Goal: Task Accomplishment & Management: Use online tool/utility

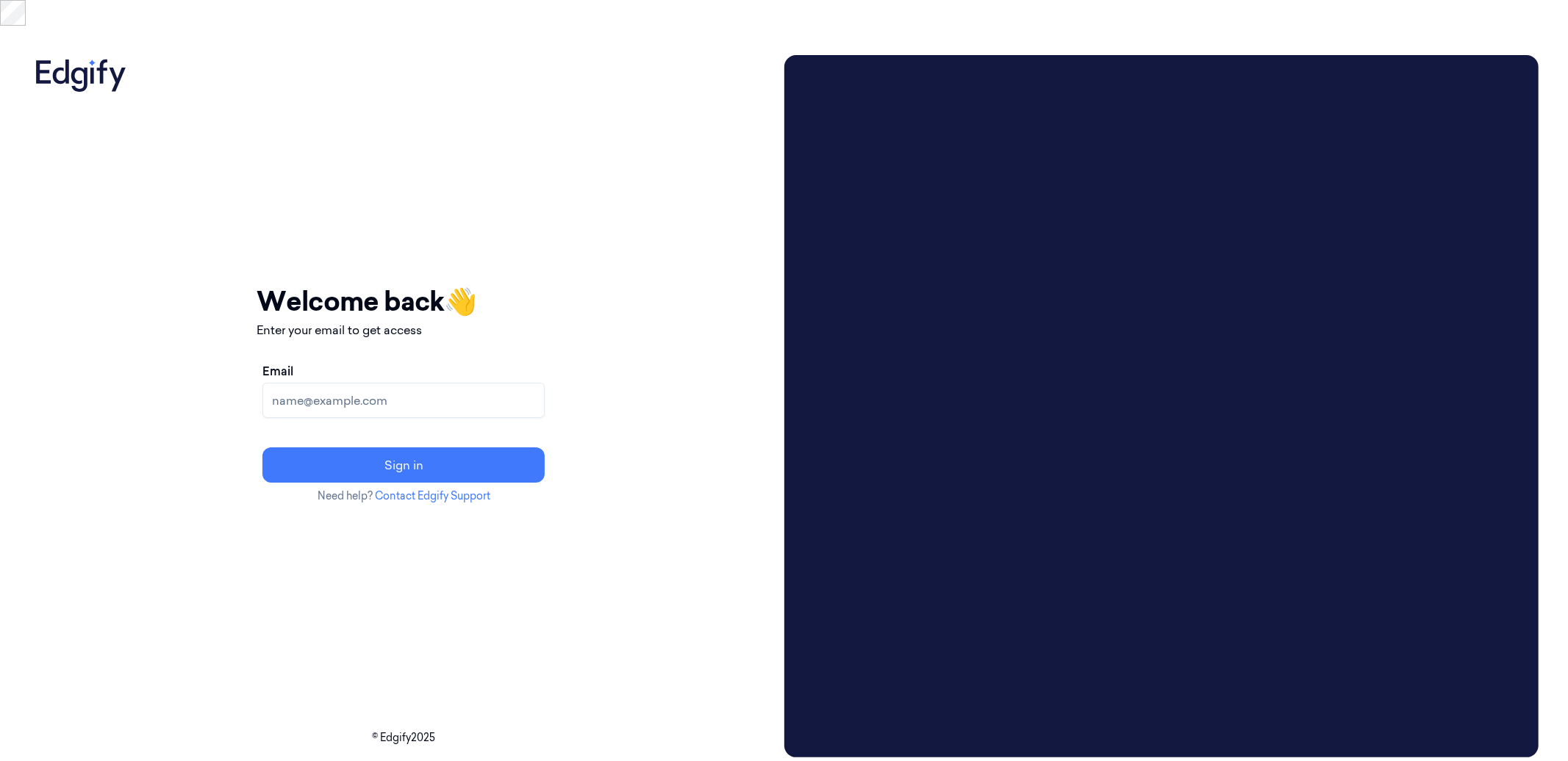
click at [387, 383] on input "Email" at bounding box center [403, 401] width 282 height 35
click at [679, 276] on div "Your session expired - please log in again Email sent - check your inbox for th…" at bounding box center [403, 406] width 749 height 702
click at [71, 55] on icon at bounding box center [81, 73] width 103 height 37
click at [402, 383] on input "Email" at bounding box center [403, 401] width 282 height 35
type input "[EMAIL_ADDRESS]"
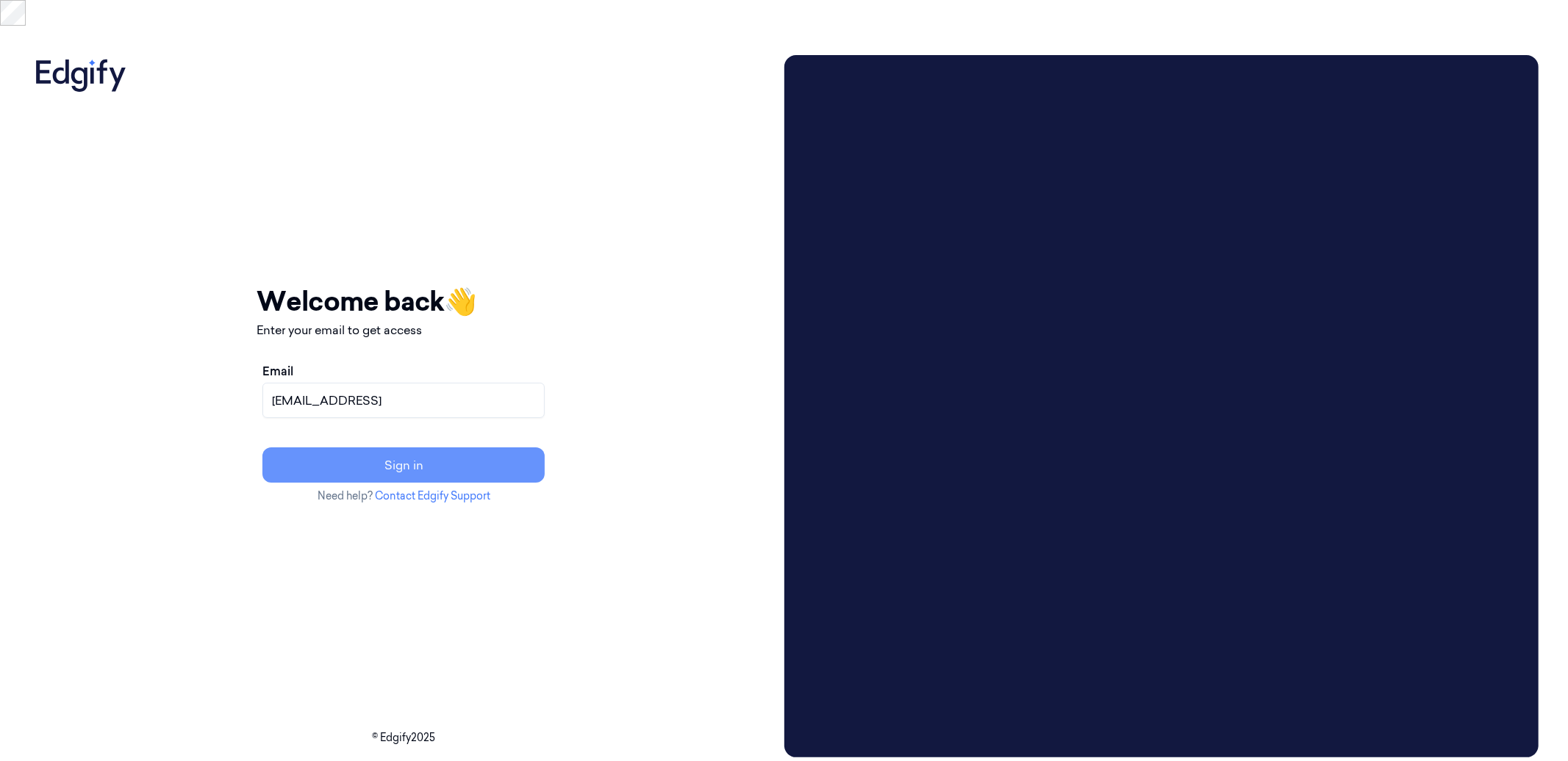
click at [451, 447] on button "Sign in" at bounding box center [403, 465] width 282 height 35
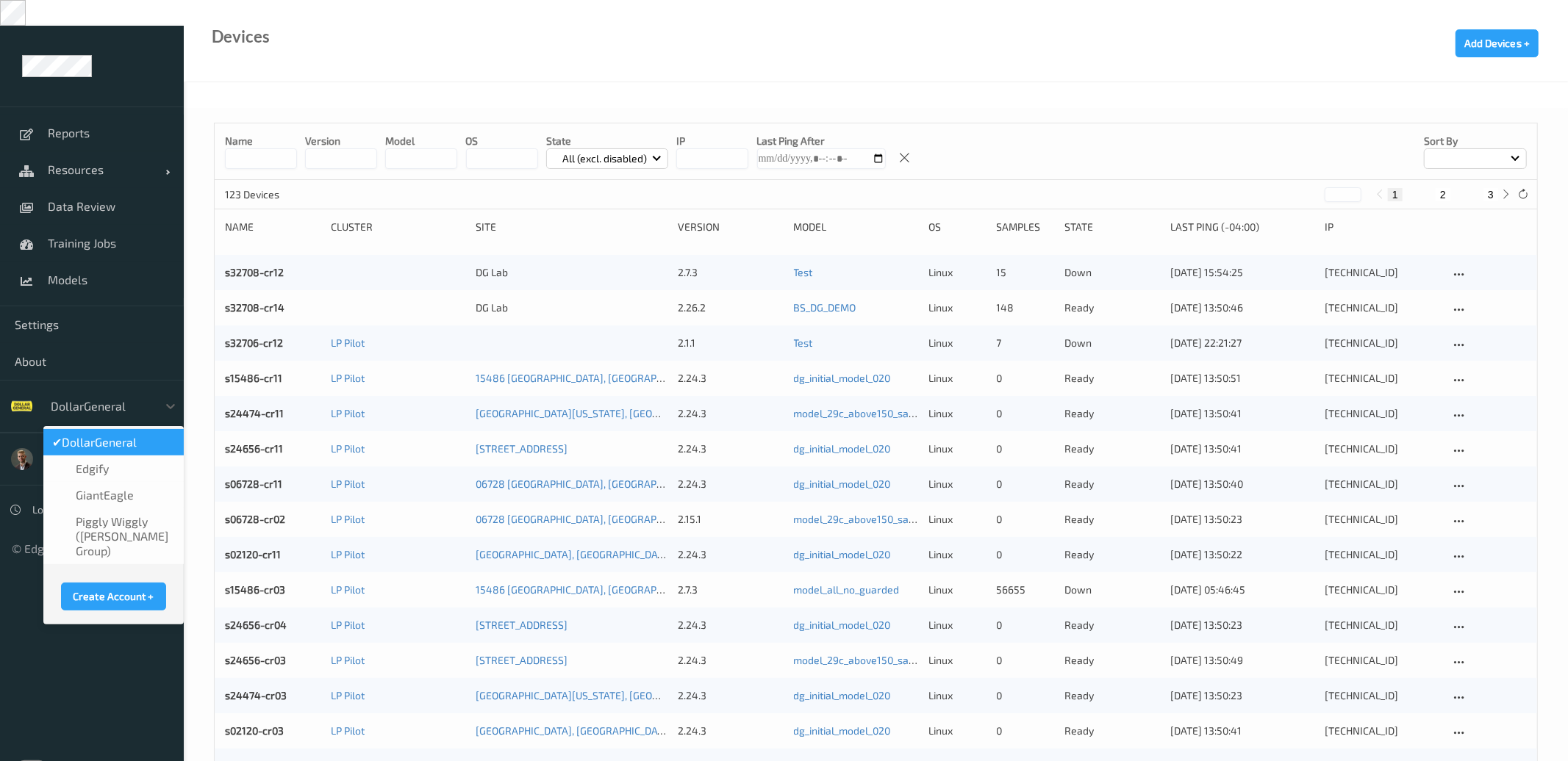
click at [110, 398] on div at bounding box center [100, 406] width 99 height 17
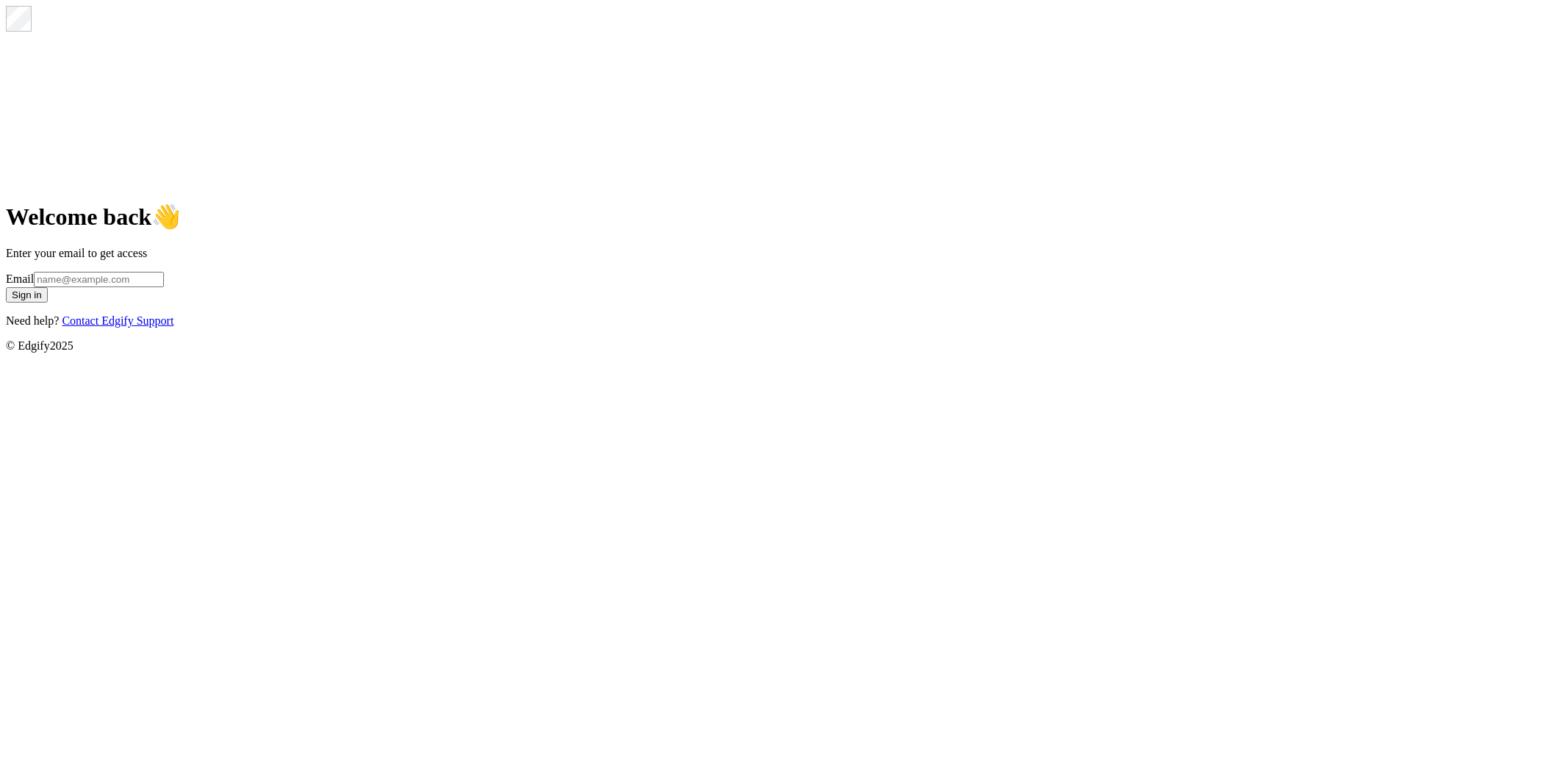
click at [164, 287] on input "Email" at bounding box center [99, 280] width 130 height 16
type input "[EMAIL_ADDRESS]"
click at [48, 303] on button "Sign in" at bounding box center [27, 294] width 42 height 16
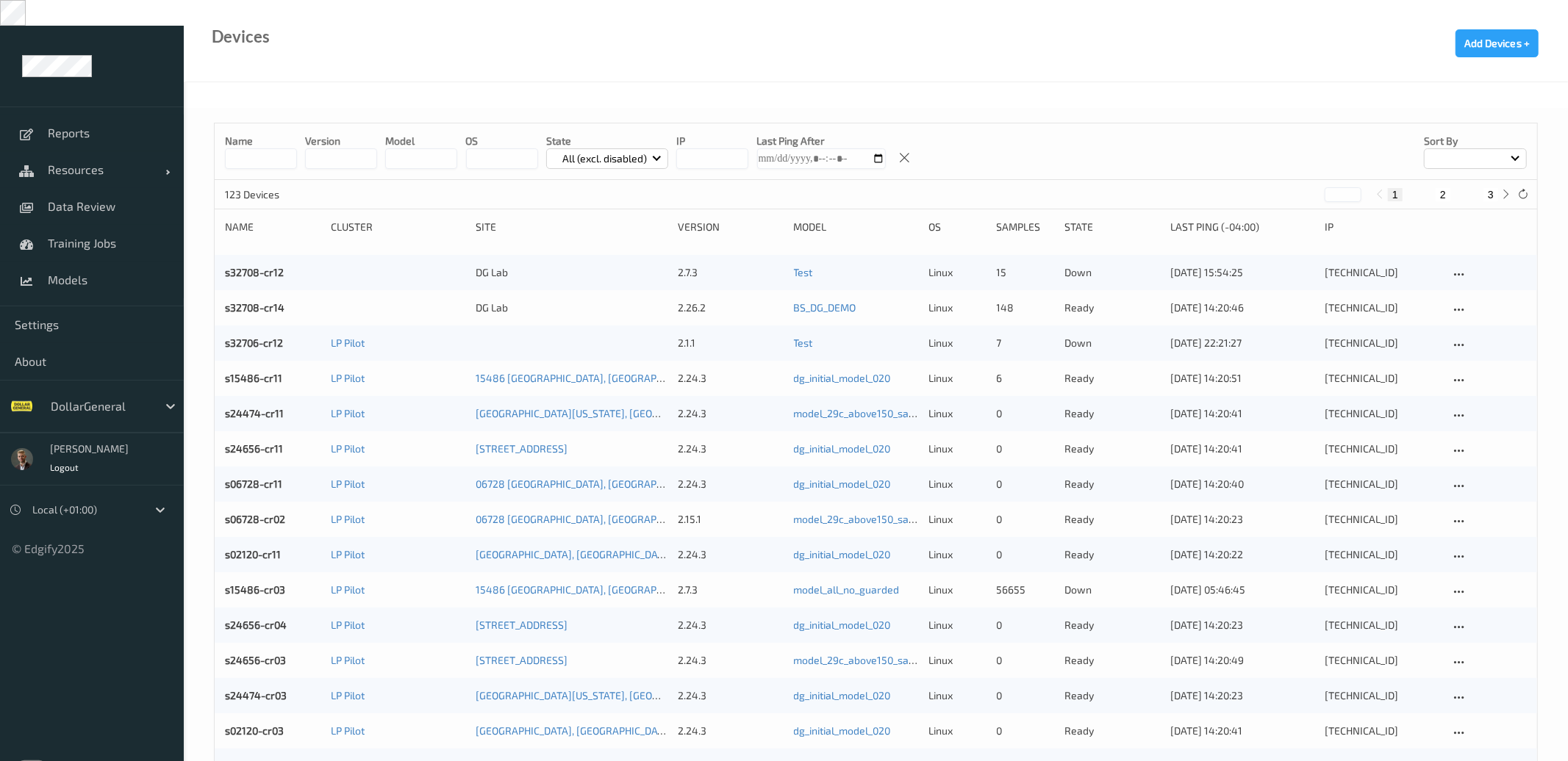
click at [77, 398] on div at bounding box center [100, 406] width 99 height 17
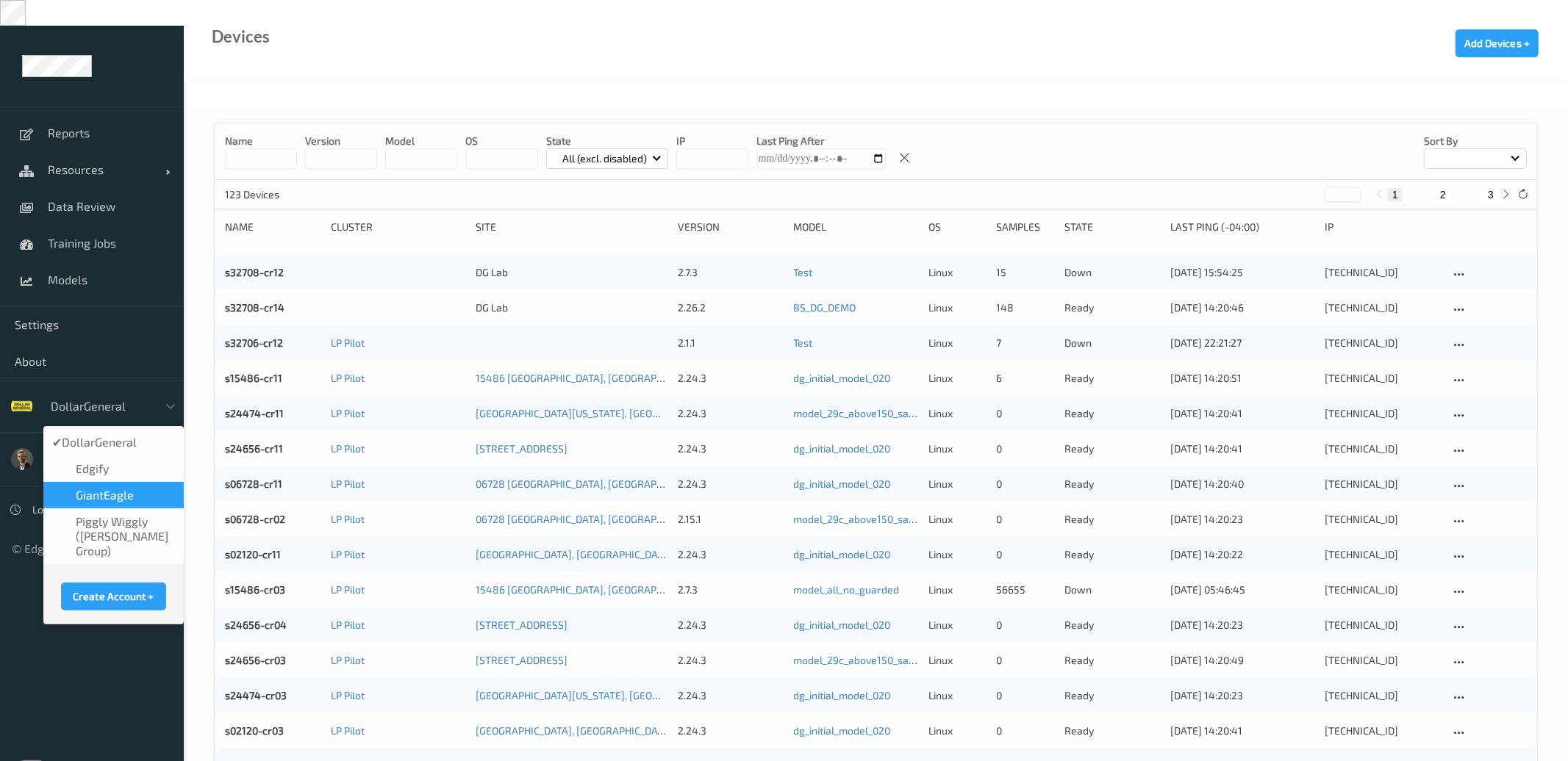
click at [125, 488] on span "GiantEagle" at bounding box center [105, 495] width 58 height 15
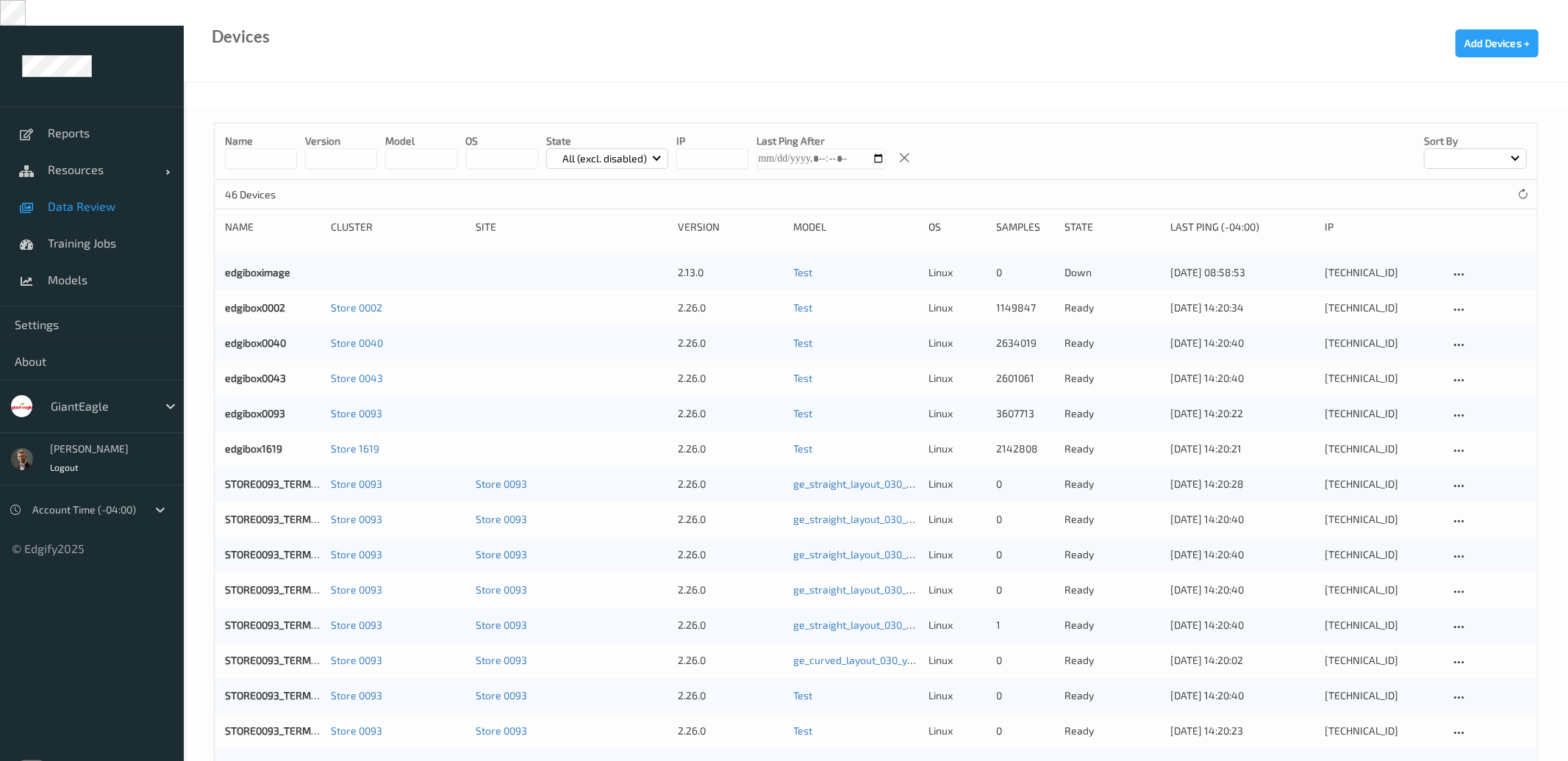
click at [72, 199] on span "Data Review" at bounding box center [108, 206] width 121 height 15
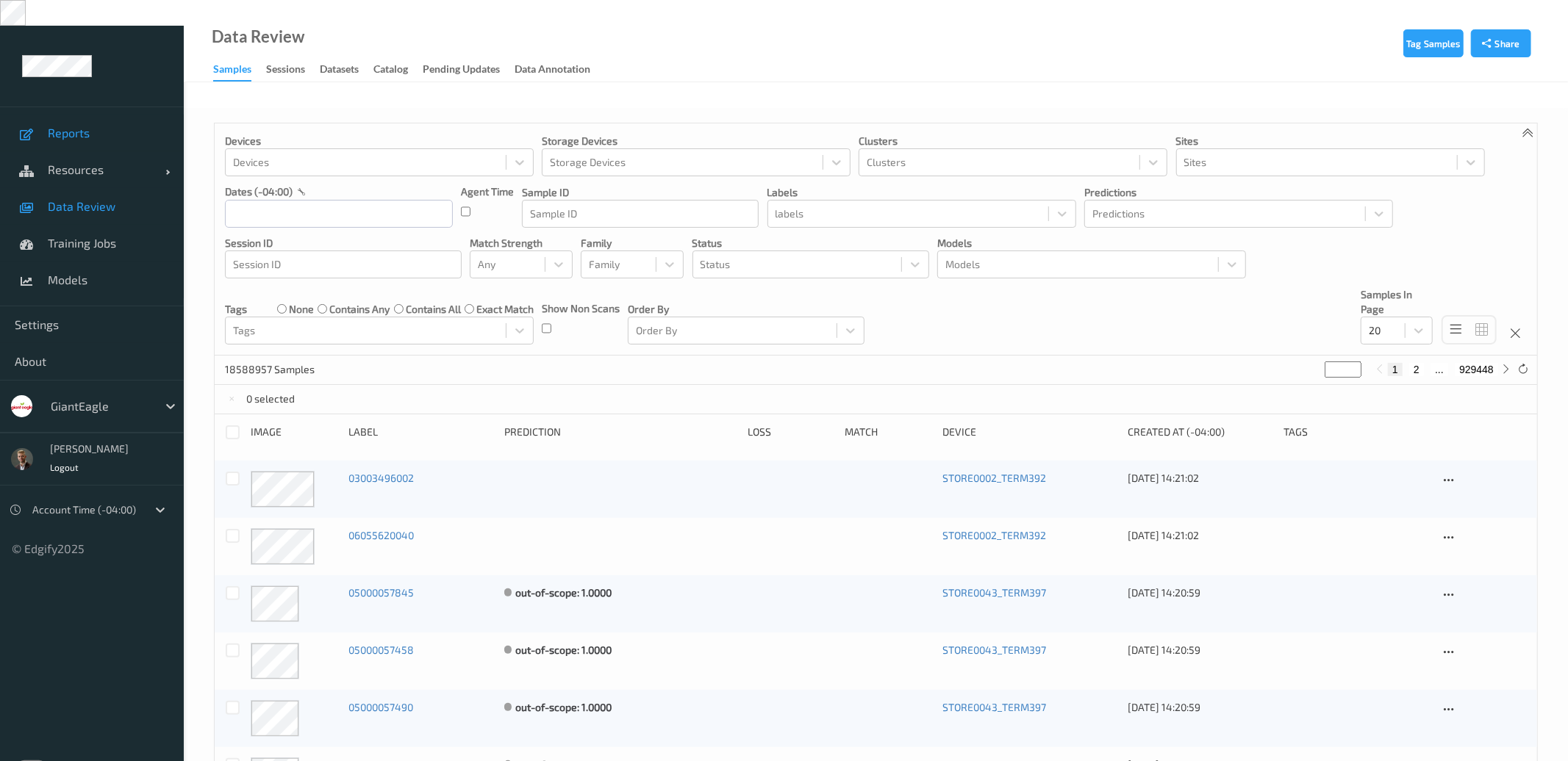
click at [72, 126] on span "Reports" at bounding box center [108, 133] width 121 height 15
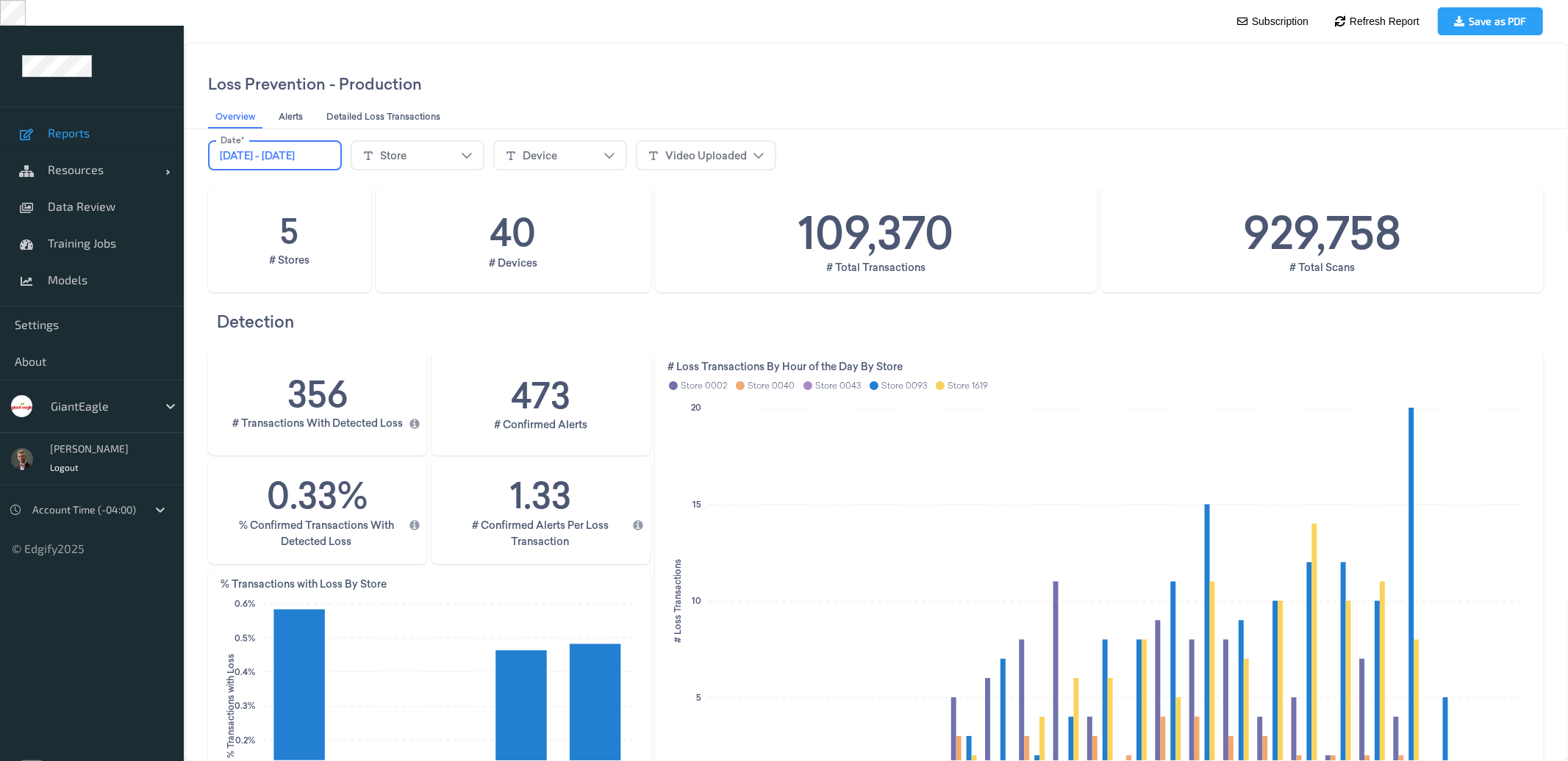
click at [285, 156] on span "[DATE] - [DATE]" at bounding box center [257, 155] width 75 height 15
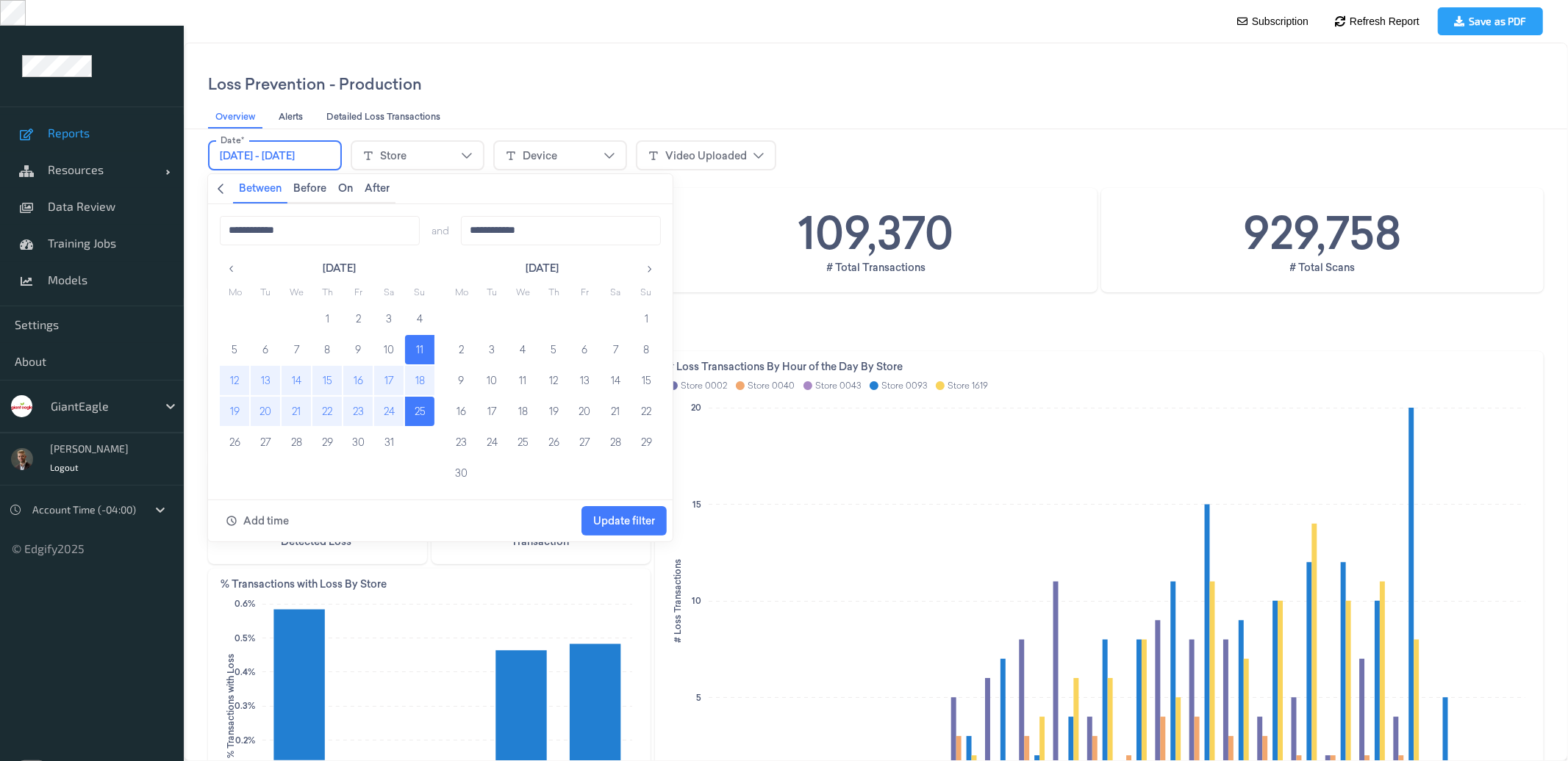
click at [655, 262] on button "button" at bounding box center [648, 269] width 24 height 24
click at [460, 353] on button "4" at bounding box center [460, 349] width 29 height 29
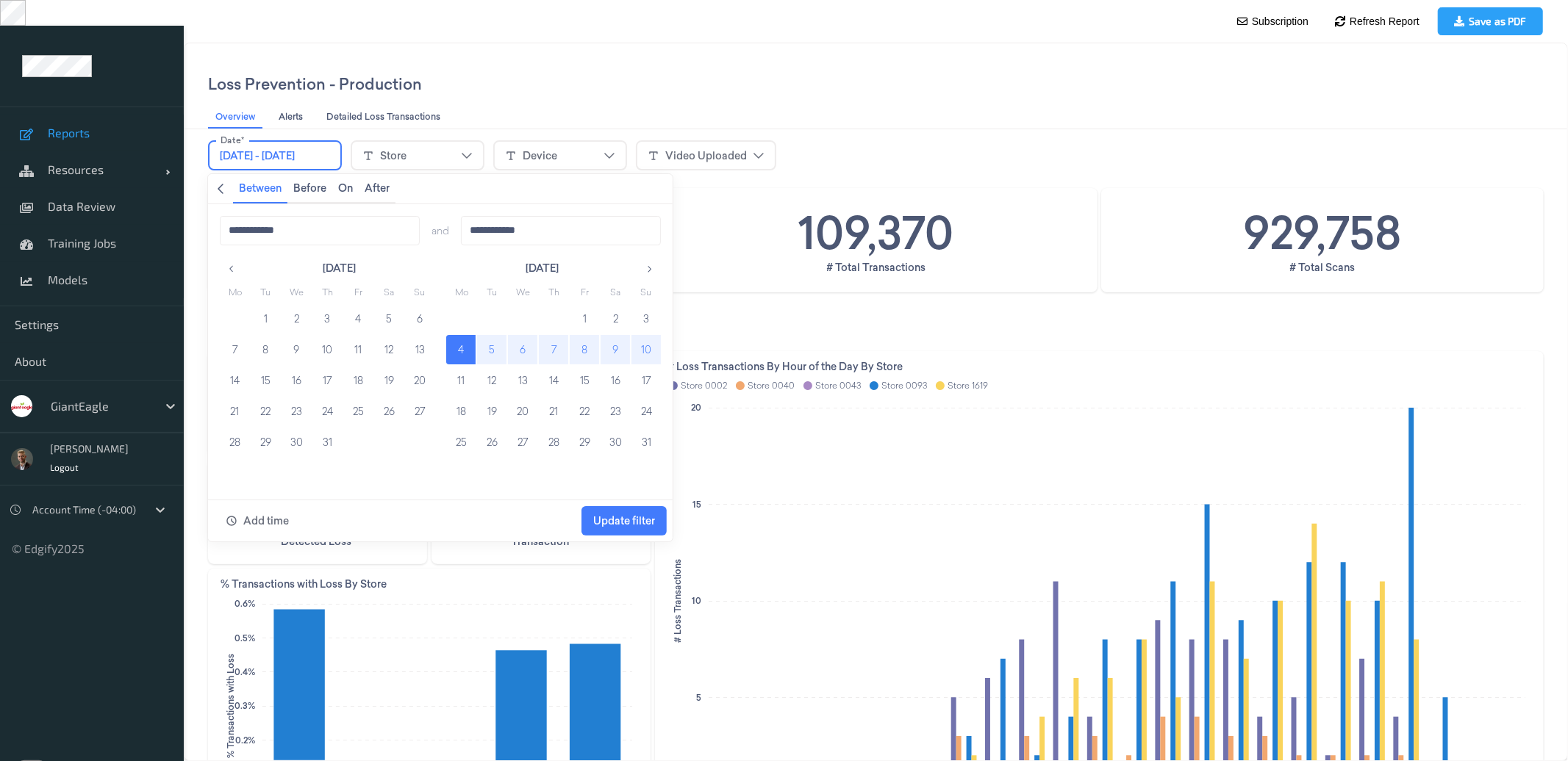
click at [650, 355] on button "10" at bounding box center [646, 349] width 29 height 29
type input "**********"
click at [619, 520] on span "Update filter" at bounding box center [623, 520] width 61 height 12
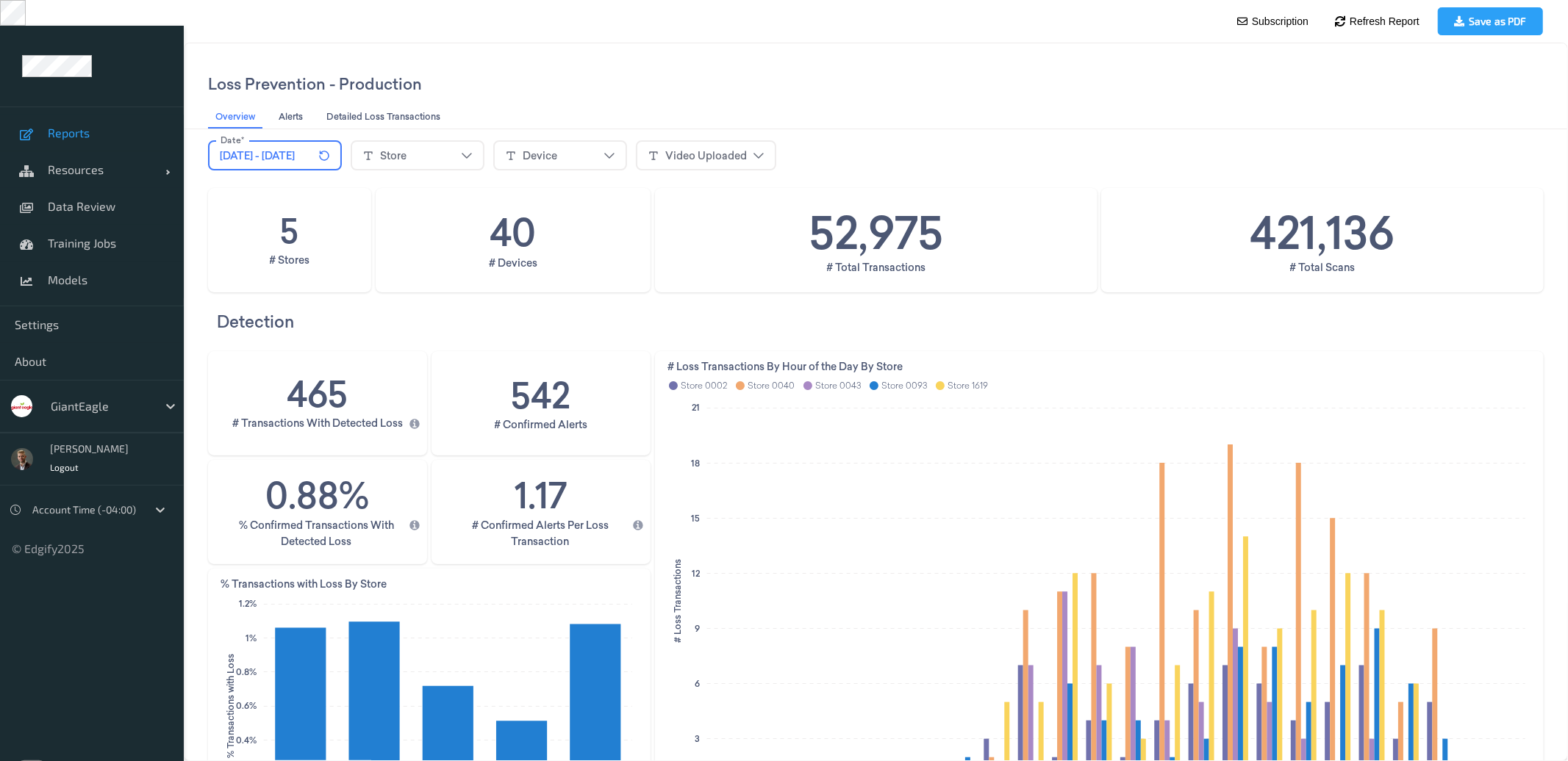
click at [472, 161] on div "Store" at bounding box center [416, 155] width 110 height 22
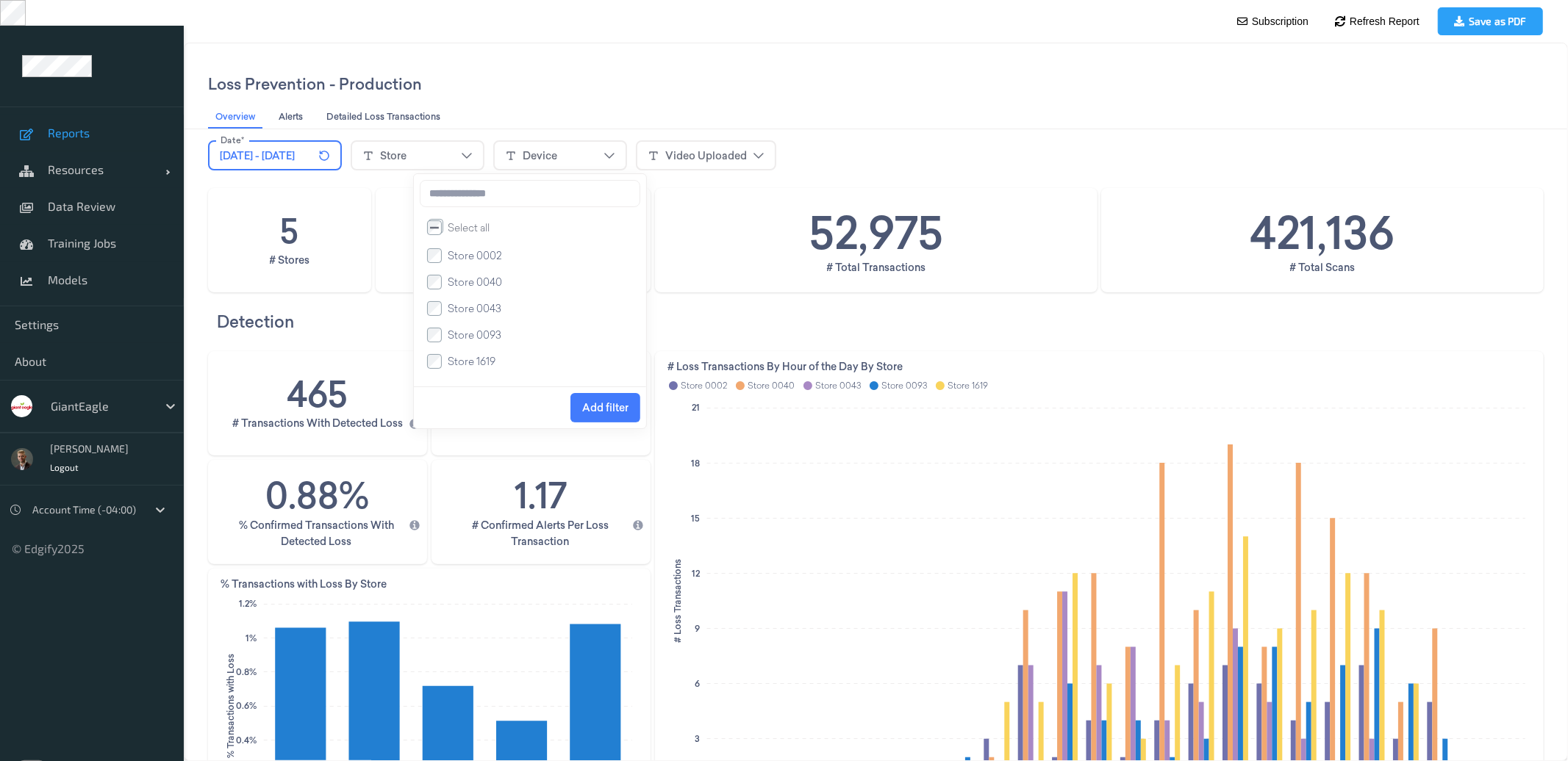
click at [603, 412] on span "Add filter" at bounding box center [604, 407] width 46 height 12
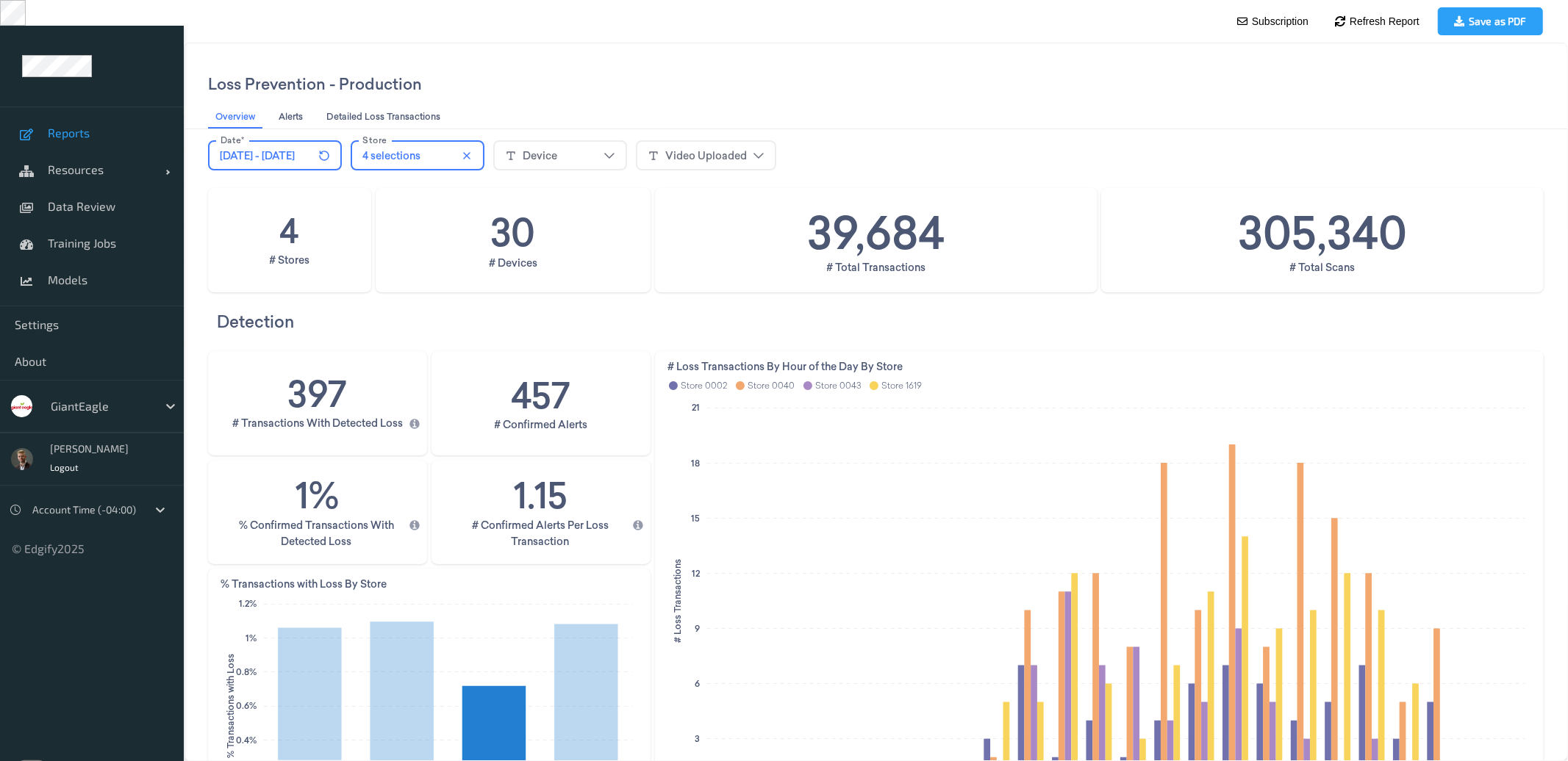
click at [671, 298] on div "Detection" at bounding box center [875, 321] width 1335 height 50
click at [492, 170] on div "Store 4 selections" at bounding box center [421, 155] width 142 height 40
click at [472, 160] on div "4 selections" at bounding box center [416, 155] width 110 height 22
click at [916, 69] on div "Loss Prevention - Production" at bounding box center [875, 83] width 1335 height 46
